Goal: Check status: Check status

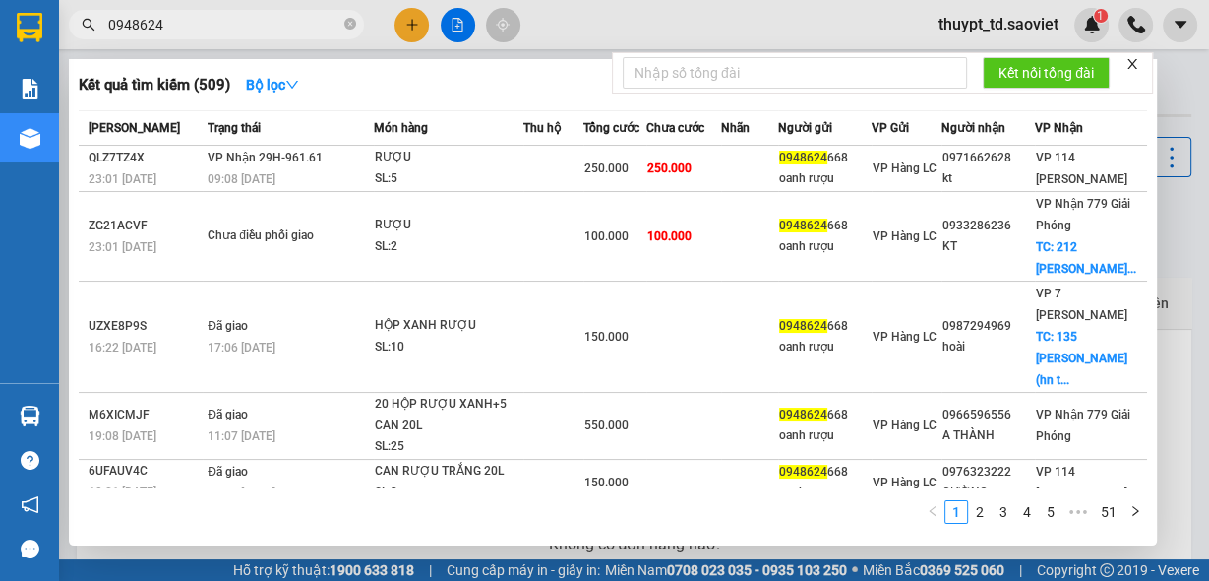
drag, startPoint x: 0, startPoint y: 0, endPoint x: 352, endPoint y: 28, distance: 353.3
click at [358, 30] on span "0948624" at bounding box center [216, 25] width 295 height 30
click at [351, 27] on icon "close-circle" at bounding box center [350, 24] width 12 height 12
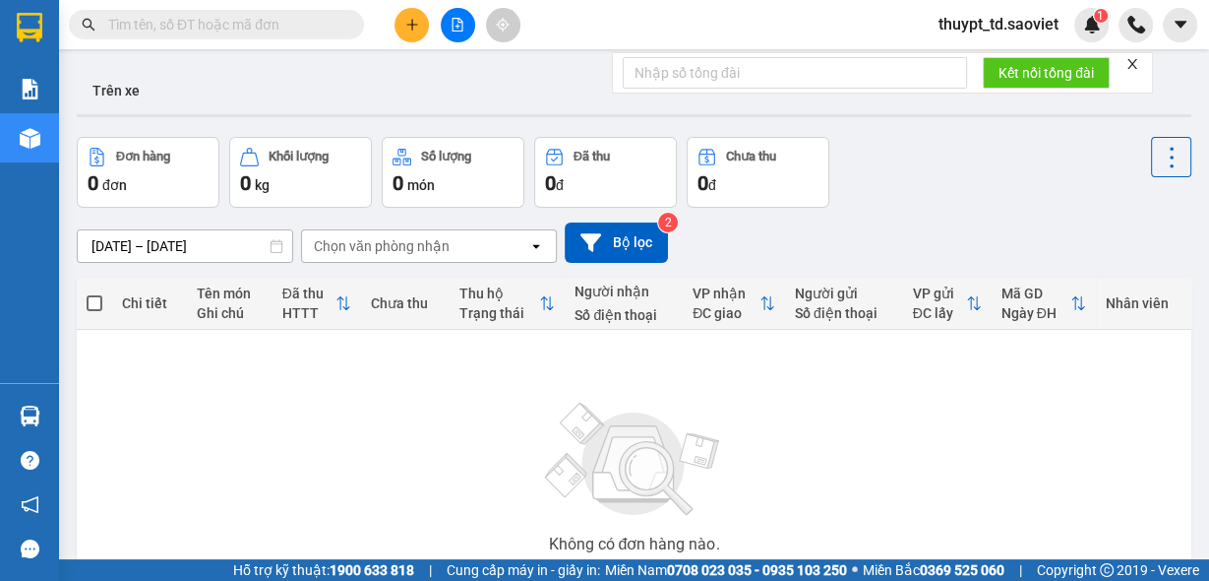
paste input "0392733883"
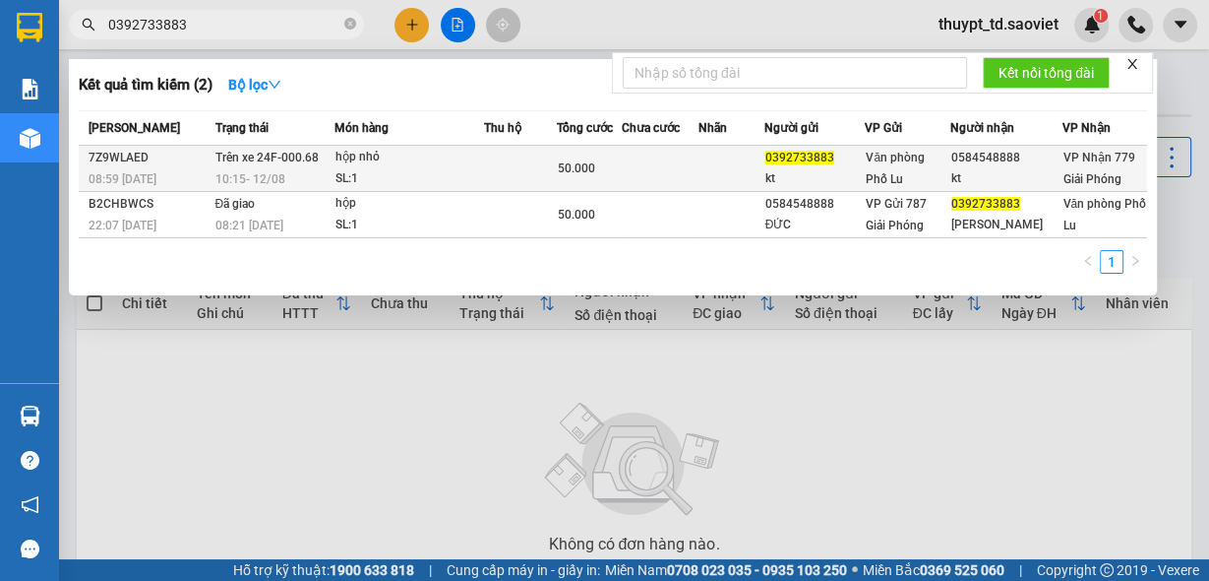
type input "0392733883"
click at [631, 171] on td at bounding box center [660, 169] width 77 height 46
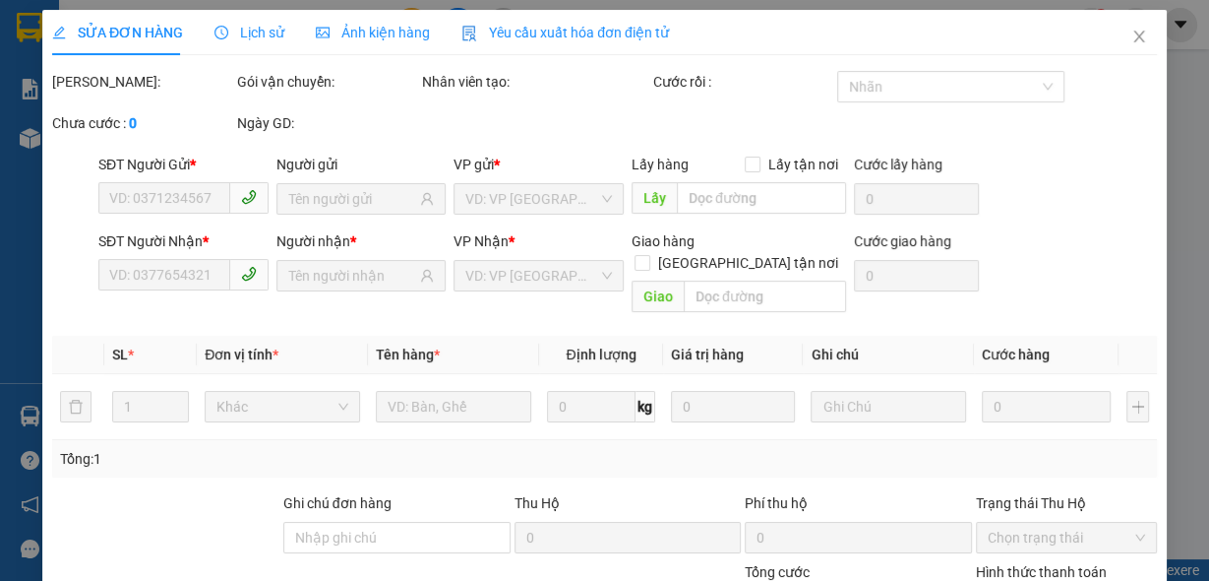
type input "0392733883"
type input "kt"
type input "0584548888"
type input "kt"
type input "50.000"
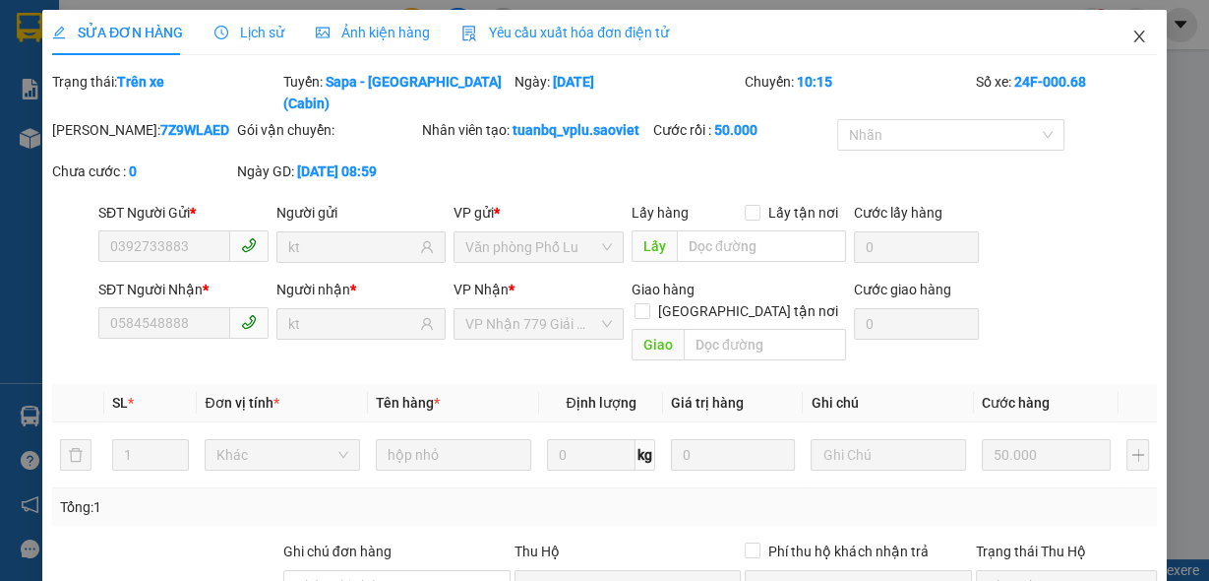
click at [1134, 36] on icon "close" at bounding box center [1139, 37] width 11 height 12
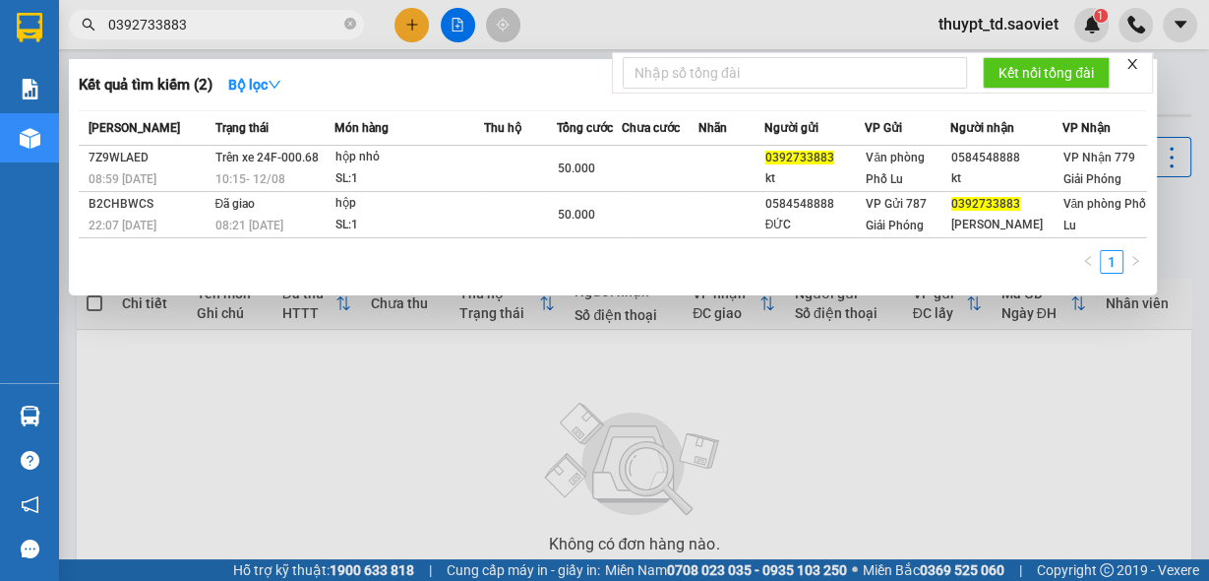
click at [253, 20] on input "0392733883" at bounding box center [224, 25] width 232 height 22
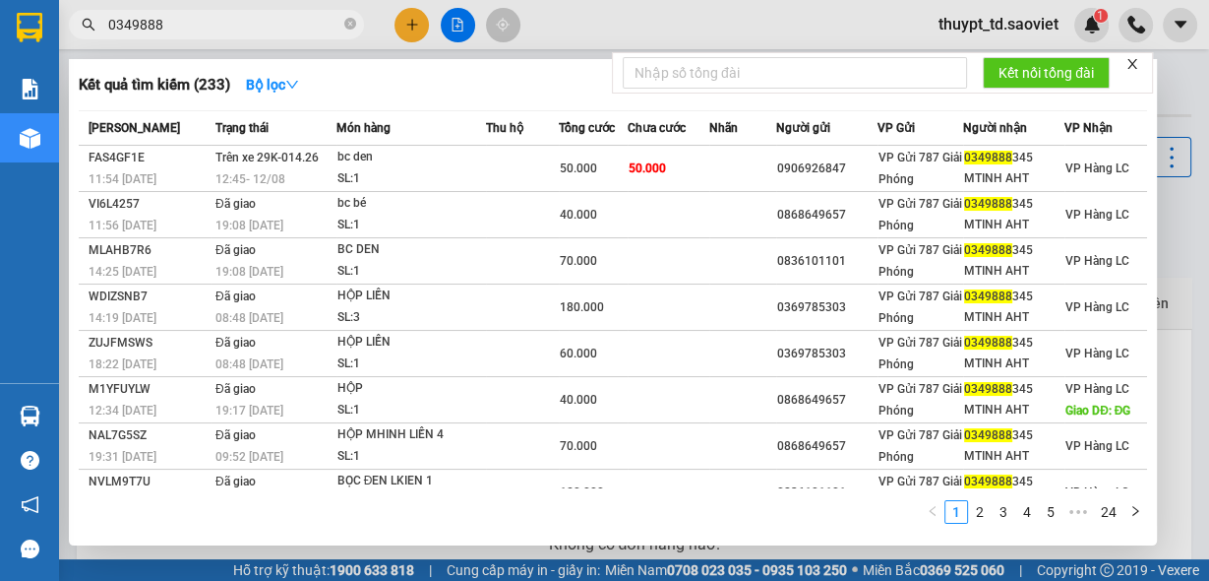
type input "0349888"
